Goal: Transaction & Acquisition: Purchase product/service

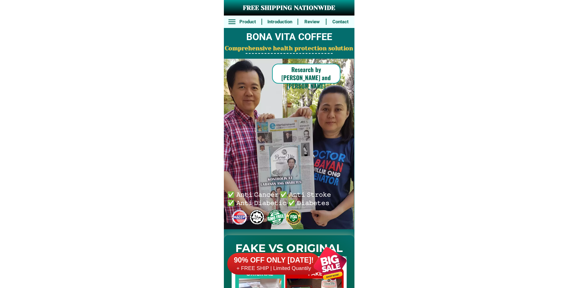
click at [298, 266] on h6 "+ FREE SHIP | Limited Quantily" at bounding box center [273, 268] width 93 height 7
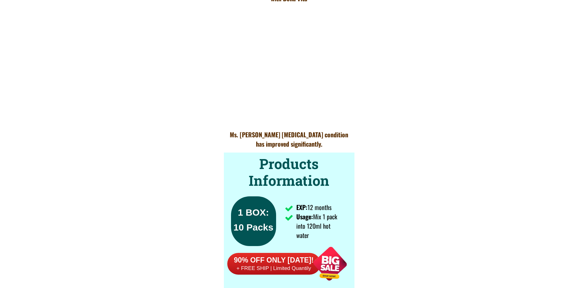
scroll to position [4576, 0]
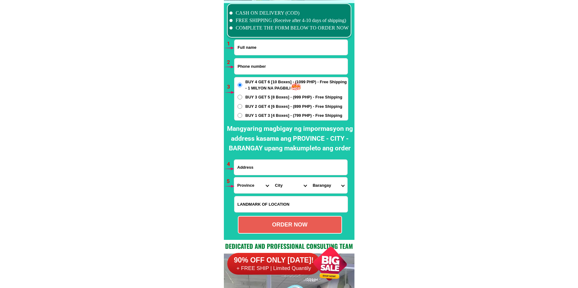
click at [255, 69] on input "Input phone_number" at bounding box center [291, 67] width 113 height 16
paste input "0935.291.3561"
click at [257, 65] on input "0935.291.3561" at bounding box center [291, 67] width 113 height 16
click at [256, 66] on input "0935.291.3561" at bounding box center [291, 67] width 113 height 16
click at [247, 67] on input "0935.2913561" at bounding box center [291, 67] width 113 height 16
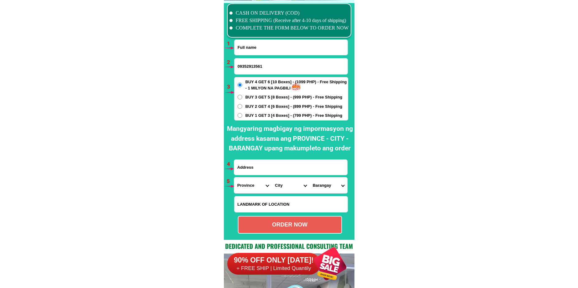
type input "09352913561"
click at [283, 43] on input "Input full_name" at bounding box center [291, 47] width 113 height 15
paste input "Verginely mangitngit"
type input "Verginely mangitngit"
click at [273, 164] on input "Input address" at bounding box center [290, 167] width 113 height 15
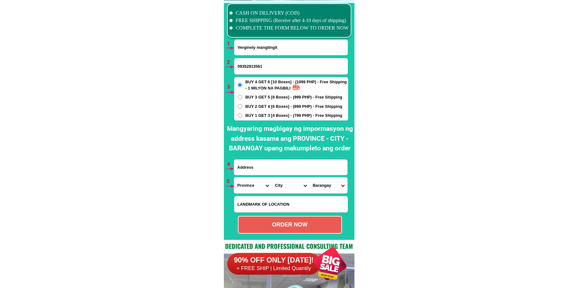
paste input "[PERSON_NAME] proper [PERSON_NAME]"
type input "[PERSON_NAME] proper [PERSON_NAME]"
click at [272, 205] on input "Input LANDMARKOFLOCATION" at bounding box center [291, 205] width 113 height 16
paste input "Braggay [PERSON_NAME] harap ng [PERSON_NAME] por sale ng egg"
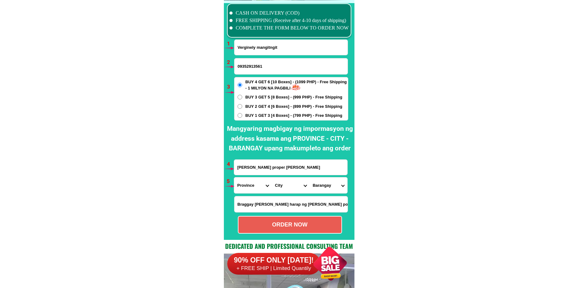
scroll to position [0, 17]
type input "Braggay [PERSON_NAME] harap ng [PERSON_NAME] por sale ng egg"
click at [244, 183] on select "Province [GEOGRAPHIC_DATA] [GEOGRAPHIC_DATA][PERSON_NAME][GEOGRAPHIC_DATA][GEOG…" at bounding box center [253, 186] width 38 height 16
select select "63_826"
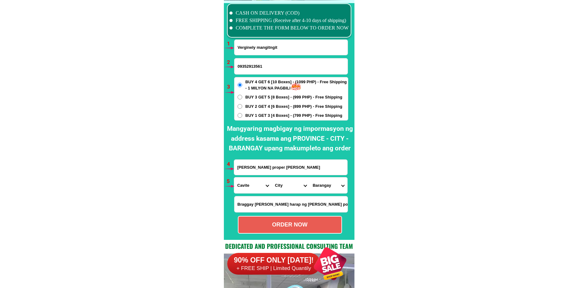
click at [234, 178] on select "Province [GEOGRAPHIC_DATA] [GEOGRAPHIC_DATA][PERSON_NAME][GEOGRAPHIC_DATA][GEOG…" at bounding box center [253, 186] width 38 height 16
click at [277, 186] on select "City [PERSON_NAME] [PERSON_NAME] [GEOGRAPHIC_DATA]-city [GEOGRAPHIC_DATA]-[GEOG…" at bounding box center [291, 186] width 38 height 16
select select "63_8262990"
click at [272, 178] on select "City [PERSON_NAME] [PERSON_NAME] [GEOGRAPHIC_DATA]-city [GEOGRAPHIC_DATA]-[GEOG…" at bounding box center [291, 186] width 38 height 16
drag, startPoint x: 325, startPoint y: 187, endPoint x: 325, endPoint y: 178, distance: 9.7
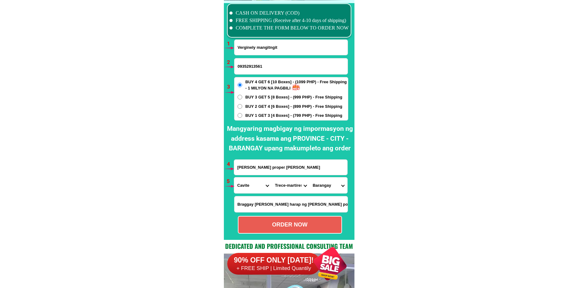
click at [325, 188] on select "Barangay [PERSON_NAME] (piscal mundo) [PERSON_NAME] (lagundian) [PERSON_NAME] (…" at bounding box center [329, 186] width 38 height 16
select select "63_82629903060"
click at [310, 178] on select "Barangay [PERSON_NAME] (piscal mundo) [PERSON_NAME] (lagundian) [PERSON_NAME] (…" at bounding box center [329, 186] width 38 height 16
click at [295, 223] on div "ORDER NOW" at bounding box center [290, 225] width 103 height 8
type input "Verginely mangitngit"
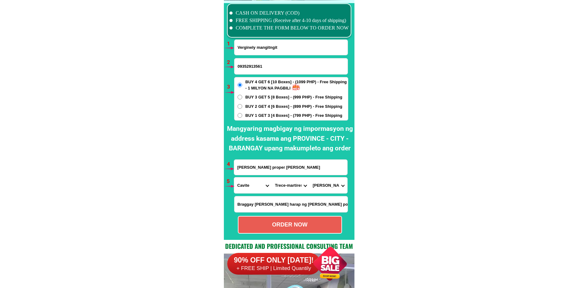
radio input "true"
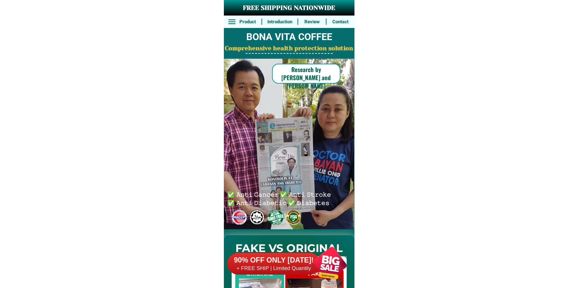
click at [319, 266] on div at bounding box center [330, 264] width 49 height 49
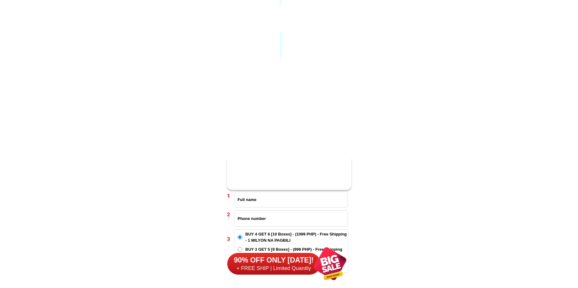
scroll to position [4576, 0]
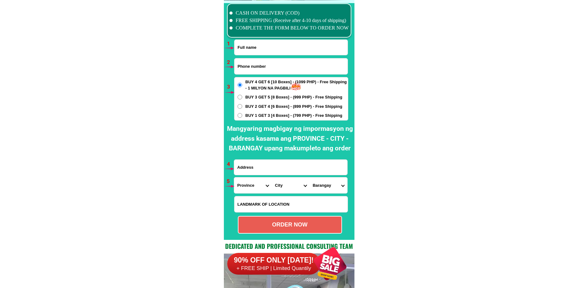
click at [241, 64] on input "Input phone_number" at bounding box center [291, 67] width 113 height 16
paste input "09060673841"
type input "09060673841"
click at [281, 50] on input "Input full_name" at bounding box center [291, 47] width 113 height 15
paste input "Norma Marcos"
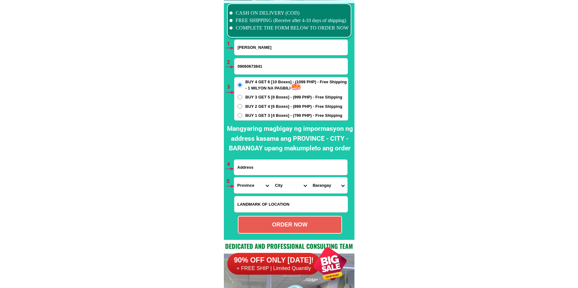
type input "Norma Marcos"
click at [278, 167] on input "Input address" at bounding box center [290, 167] width 113 height 15
paste input "San Ramon East, Montillo St, Manabo, Abra"
type input "San Ramon East, Montillo St, Manabo, Abra"
click at [274, 204] on input "Input LANDMARKOFLOCATION" at bounding box center [291, 205] width 113 height 16
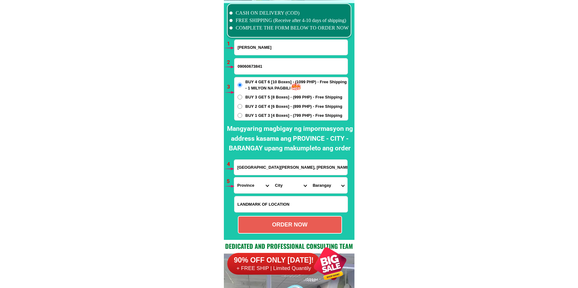
paste input "Northern part of San Ramon East, Barangay Hall"
type input "Northern part of San Ramon East, Barangay Hall"
click at [245, 187] on select "Province [GEOGRAPHIC_DATA] [GEOGRAPHIC_DATA][PERSON_NAME][GEOGRAPHIC_DATA][GEOG…" at bounding box center [253, 186] width 38 height 16
click at [306, 175] on div "San Ramon East, Montillo St, Manabo, Abra" at bounding box center [291, 168] width 114 height 16
click at [334, 168] on input "San Ramon East, Montillo St, Manabo, Abra" at bounding box center [290, 167] width 113 height 15
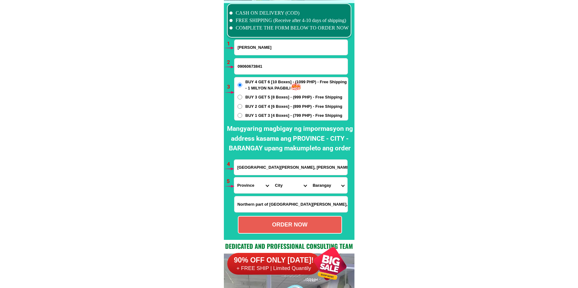
drag, startPoint x: 334, startPoint y: 168, endPoint x: 232, endPoint y: 168, distance: 102.4
click at [232, 168] on div "CASH ON DELIVERY (COD) FREE SHIPPING (Receive after 4-10 days of shipping) COMP…" at bounding box center [289, 120] width 131 height 240
click at [246, 187] on select "Province [GEOGRAPHIC_DATA] [GEOGRAPHIC_DATA][PERSON_NAME][GEOGRAPHIC_DATA][GEOG…" at bounding box center [253, 186] width 38 height 16
select select "63_598"
click at [234, 178] on select "Province [GEOGRAPHIC_DATA] [GEOGRAPHIC_DATA][PERSON_NAME][GEOGRAPHIC_DATA][GEOG…" at bounding box center [253, 186] width 38 height 16
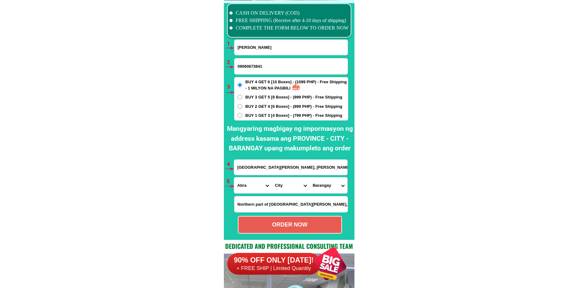
click at [280, 184] on select "City Abra-dolores Abra-la-paz Abra-pilar Abra-san-isidro Abra-san-juan Abra-san…" at bounding box center [291, 186] width 38 height 16
select select "63_598789"
click at [272, 178] on select "City Abra-dolores Abra-la-paz Abra-pilar Abra-san-isidro Abra-san-juan Abra-san…" at bounding box center [291, 186] width 38 height 16
click at [314, 188] on select "Barangay Ayyeng Ayyeng (pob.) Catacdegan nuevo Catacdegan viejo Luzong San jose…" at bounding box center [329, 186] width 38 height 16
select select "63_59878929184"
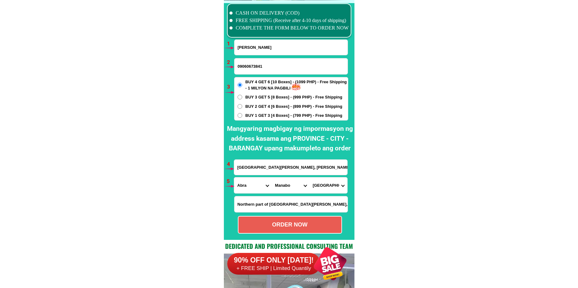
click at [310, 178] on select "Barangay Ayyeng Ayyeng (pob.) Catacdegan nuevo Catacdegan viejo Luzong San jose…" at bounding box center [329, 186] width 38 height 16
click at [335, 189] on select "Barangay Ayyeng Ayyeng (pob.) Catacdegan nuevo Catacdegan viejo Luzong San jose…" at bounding box center [329, 186] width 38 height 16
click at [310, 178] on select "Barangay Ayyeng Ayyeng (pob.) Catacdegan nuevo Catacdegan viejo Luzong San jose…" at bounding box center [329, 186] width 38 height 16
click at [321, 222] on div "ORDER NOW" at bounding box center [290, 225] width 103 height 8
radio input "true"
